Goal: Transaction & Acquisition: Purchase product/service

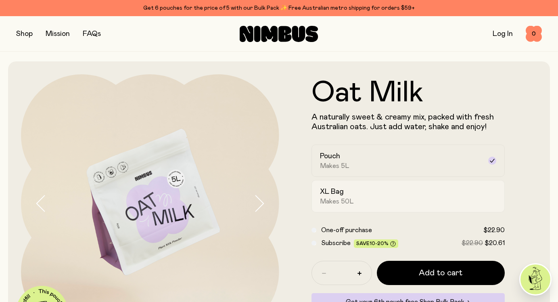
click at [356, 176] on label "Pouch Makes 5L" at bounding box center [409, 160] width 194 height 32
click at [358, 188] on div "XL Bag Makes 50L" at bounding box center [401, 196] width 162 height 19
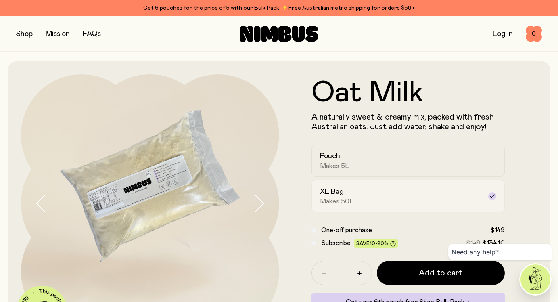
scroll to position [56, 0]
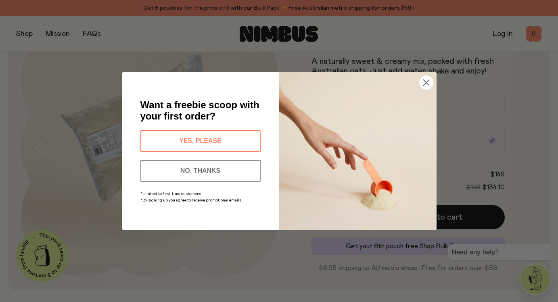
click at [429, 81] on circle "Close dialog" at bounding box center [425, 82] width 13 height 13
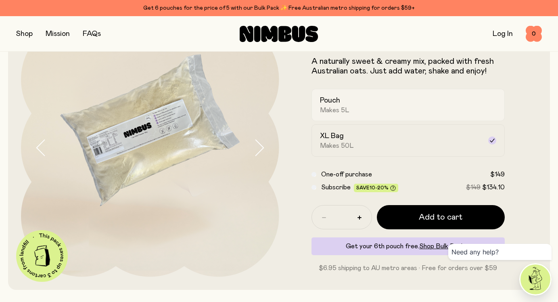
click at [370, 111] on div "Pouch Makes 5L" at bounding box center [401, 105] width 162 height 19
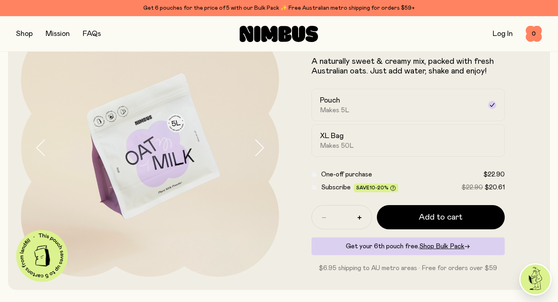
click at [25, 36] on button "button" at bounding box center [24, 33] width 17 height 11
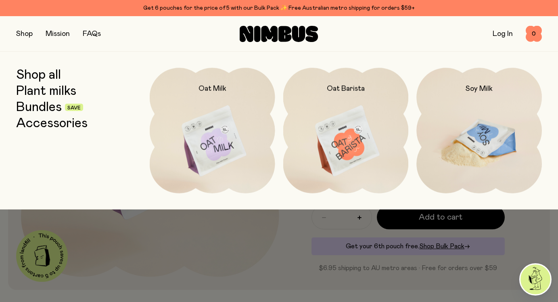
click at [480, 147] on img at bounding box center [478, 141] width 125 height 147
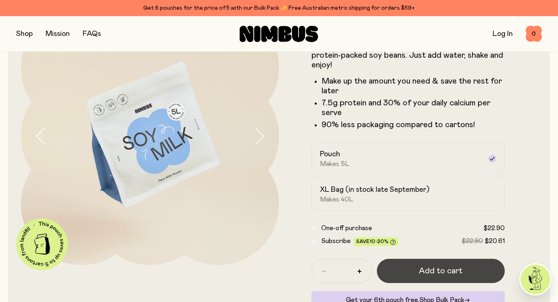
scroll to position [69, 0]
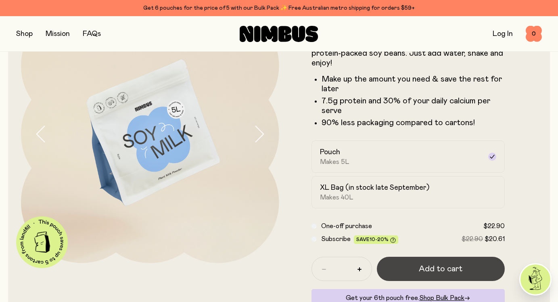
click at [438, 267] on span "Add to cart" at bounding box center [441, 268] width 44 height 11
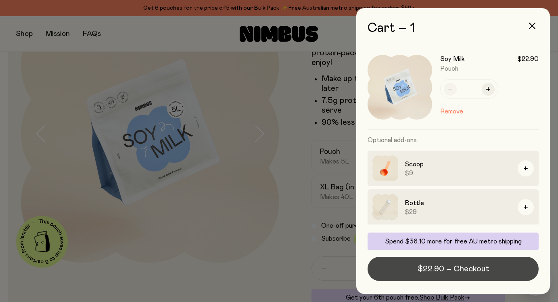
click at [420, 268] on span "$22.90 – Checkout" at bounding box center [453, 268] width 71 height 11
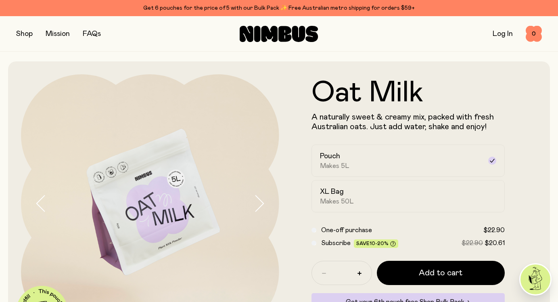
click at [241, 8] on div "Get 6 pouches for the price of 5 with our Bulk Pack ✨ Free Australian metro shi…" at bounding box center [279, 8] width 526 height 10
